Goal: Check status: Check status

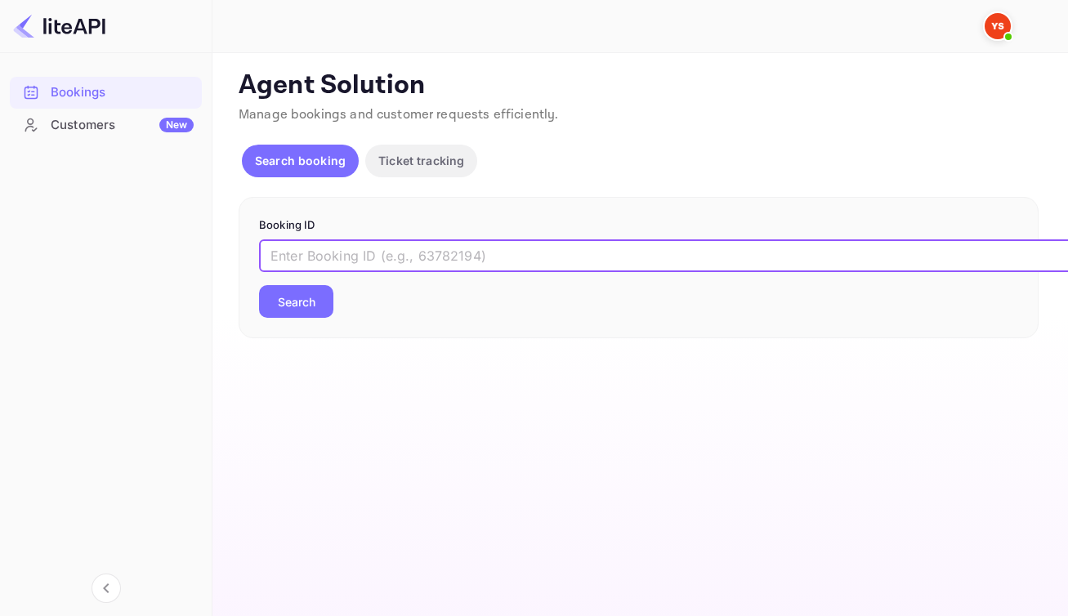
click at [670, 265] on input "text" at bounding box center [667, 255] width 817 height 33
paste input "8990164"
type input "8990164"
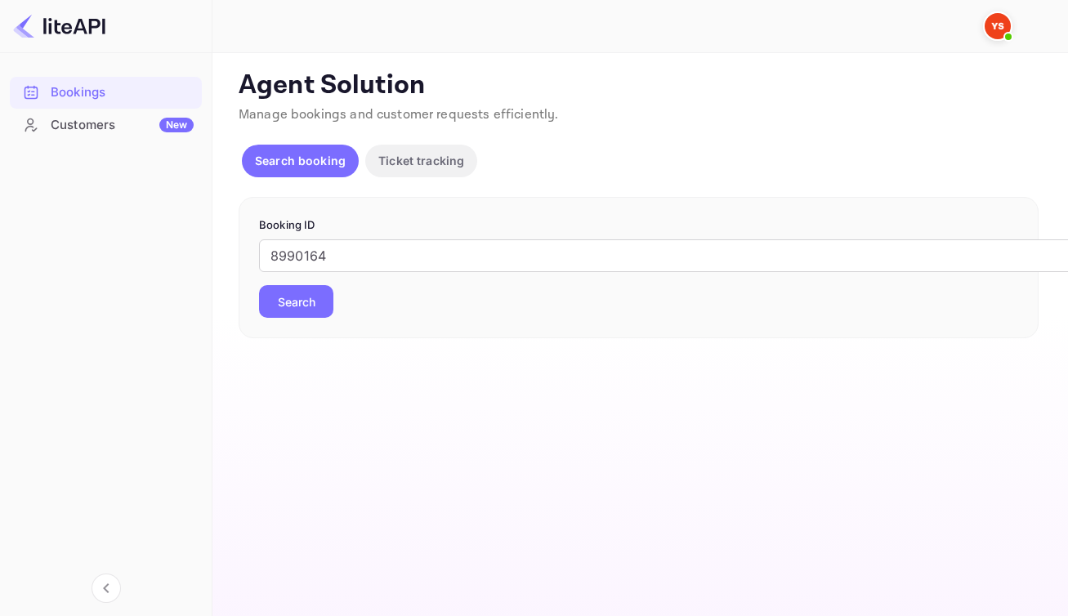
click at [319, 318] on button "Search" at bounding box center [296, 301] width 74 height 33
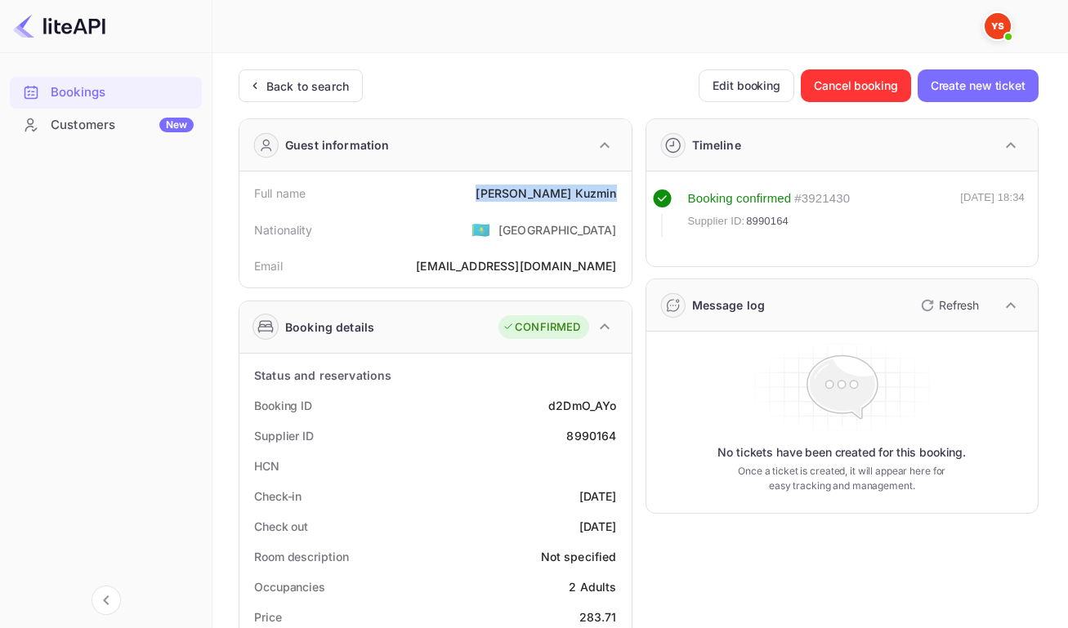
drag, startPoint x: 510, startPoint y: 195, endPoint x: 616, endPoint y: 200, distance: 106.4
click at [618, 200] on div "Full name [PERSON_NAME]" at bounding box center [435, 193] width 379 height 30
copy div "[PERSON_NAME]"
drag, startPoint x: 544, startPoint y: 418, endPoint x: 617, endPoint y: 417, distance: 72.7
click at [617, 417] on div "Booking ID d2DmO_AYo" at bounding box center [435, 406] width 379 height 30
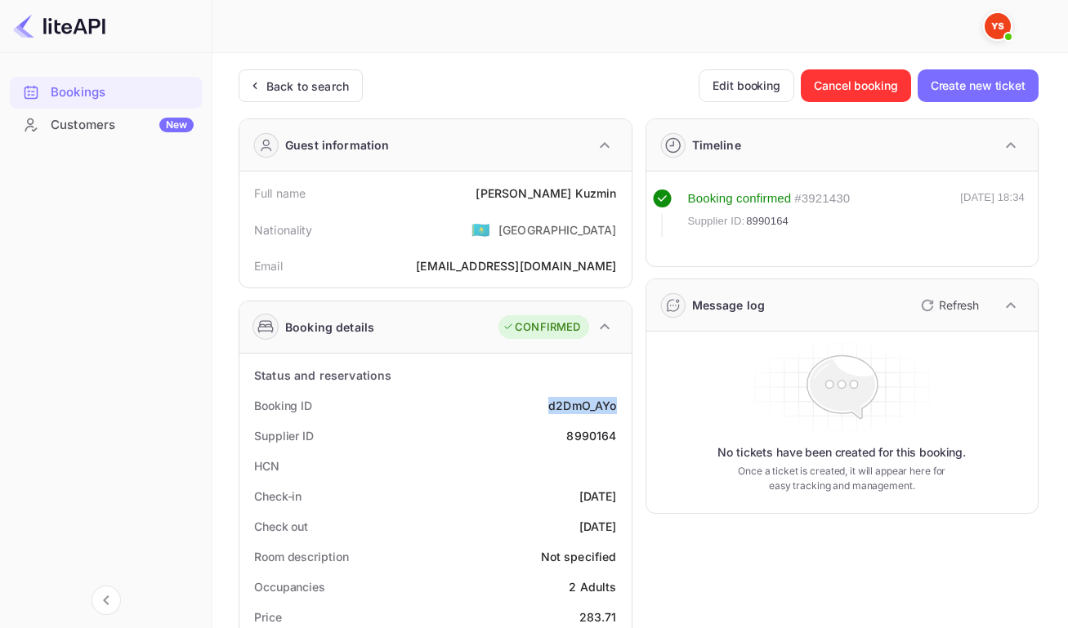
copy div "d2DmO_AYo"
click at [582, 445] on div "8990164" at bounding box center [591, 435] width 50 height 17
copy div "8990164"
